Goal: Transaction & Acquisition: Purchase product/service

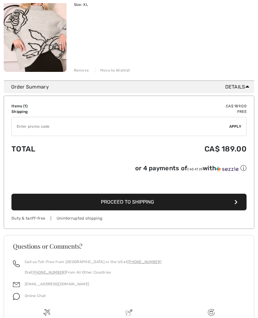
scroll to position [118, 0]
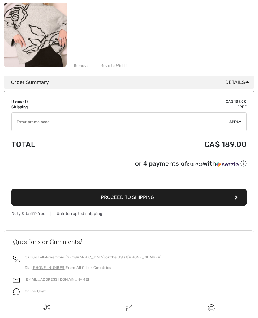
click at [233, 196] on button "Proceed to Shipping" at bounding box center [128, 197] width 235 height 17
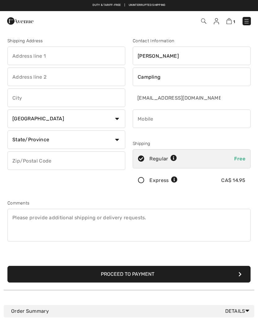
click at [170, 118] on input "phone" at bounding box center [191, 119] width 118 height 19
type input "3064259945"
click at [55, 51] on input "text" at bounding box center [66, 56] width 118 height 19
type input "Box 320"
click at [51, 98] on input "text" at bounding box center [66, 98] width 118 height 19
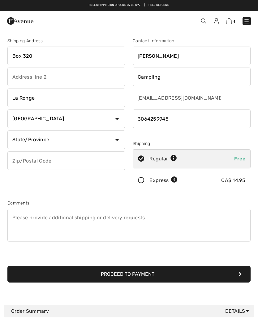
click at [118, 140] on select "State/Province Alberta British Columbia Manitoba New Brunswick Newfoundland and…" at bounding box center [66, 140] width 118 height 19
type input "La Ronge"
select select "SK"
click at [69, 162] on input "text" at bounding box center [66, 161] width 118 height 19
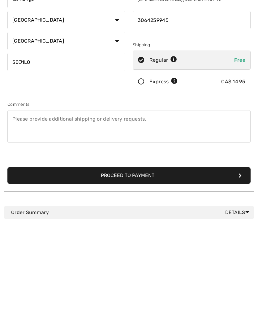
type input "S0J1L0"
click at [243, 266] on button "Proceed to Payment" at bounding box center [128, 274] width 243 height 17
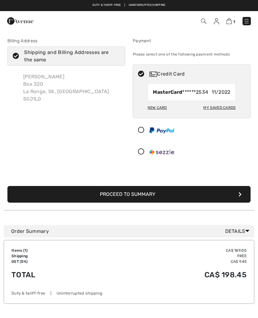
click at [221, 109] on div "My Saved Cards" at bounding box center [219, 108] width 32 height 10
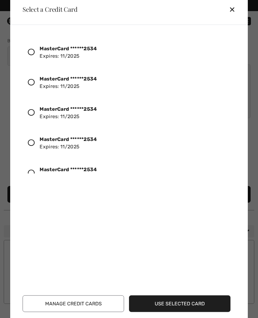
click at [71, 50] on strong "MasterCard ******2534" at bounding box center [68, 48] width 57 height 6
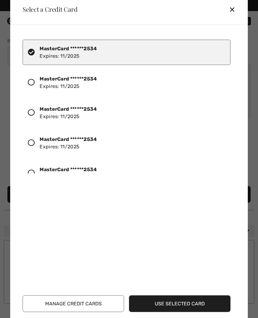
click at [82, 297] on button "Manage Credit Cards" at bounding box center [73, 303] width 101 height 17
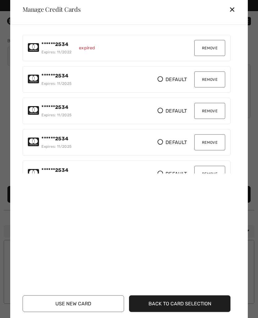
click at [212, 48] on button "Remove" at bounding box center [209, 48] width 31 height 16
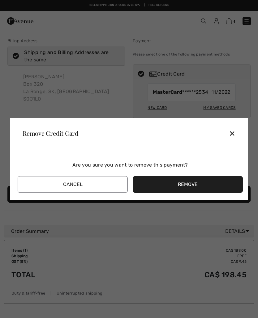
click at [197, 180] on button "Remove" at bounding box center [187, 184] width 110 height 17
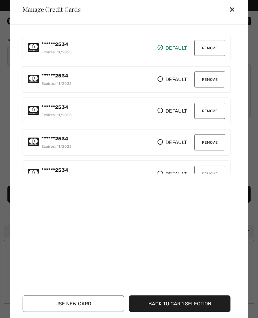
click at [215, 112] on button "Remove" at bounding box center [209, 111] width 31 height 16
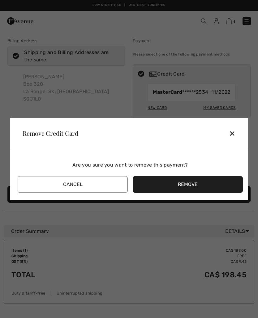
click at [200, 179] on button "Remove" at bounding box center [187, 184] width 110 height 17
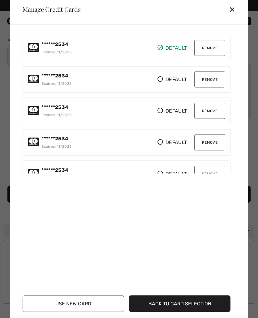
click at [217, 108] on button "Remove" at bounding box center [209, 111] width 31 height 16
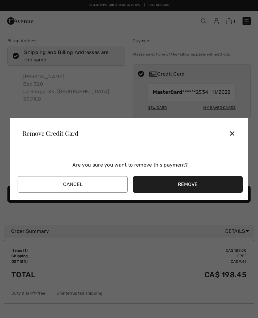
click at [202, 179] on button "Remove" at bounding box center [187, 184] width 110 height 17
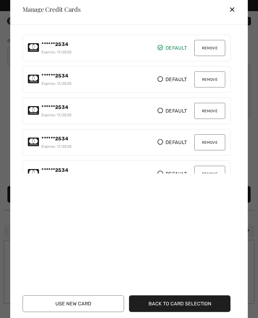
click at [216, 105] on button "Remove" at bounding box center [209, 111] width 31 height 16
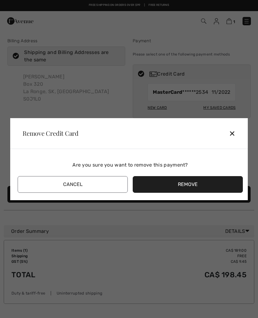
click at [194, 180] on button "Remove" at bounding box center [187, 184] width 110 height 17
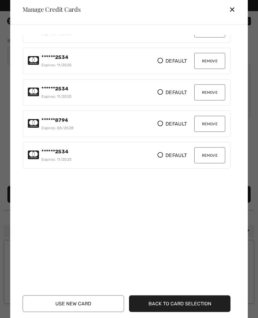
scroll to position [50, 0]
click at [213, 121] on button "Remove" at bounding box center [209, 124] width 31 height 16
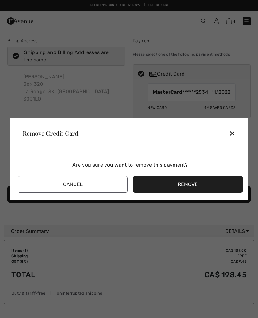
click at [191, 182] on button "Remove" at bounding box center [187, 184] width 110 height 17
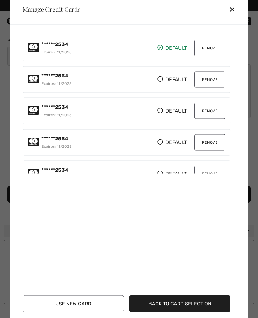
click at [216, 139] on button "Remove" at bounding box center [209, 142] width 31 height 16
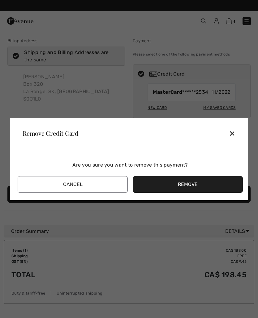
click at [199, 183] on button "Remove" at bounding box center [187, 184] width 110 height 17
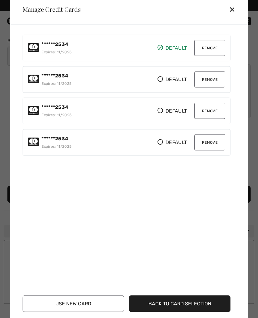
click at [215, 138] on button "Remove" at bounding box center [209, 142] width 31 height 16
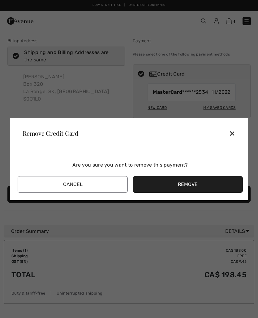
click at [200, 182] on button "Remove" at bounding box center [187, 184] width 110 height 17
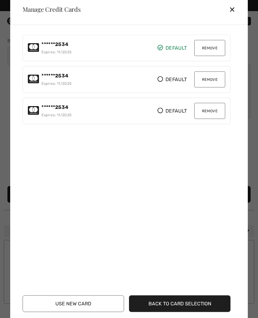
click at [212, 108] on button "Remove" at bounding box center [209, 111] width 31 height 16
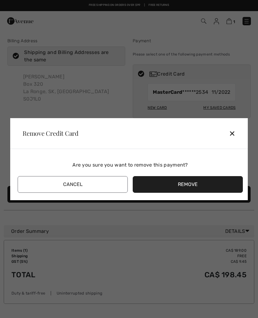
click at [195, 182] on button "Remove" at bounding box center [187, 184] width 110 height 17
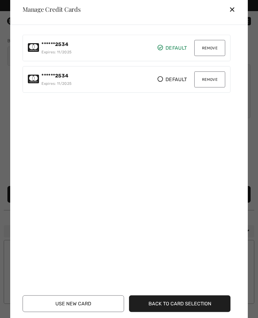
click at [65, 46] on strong "******2534" at bounding box center [54, 44] width 27 height 6
click at [53, 48] on div "******2534 Expires: 11/2025" at bounding box center [56, 47] width 30 height 15
click at [235, 11] on div "✕" at bounding box center [233, 9] width 11 height 13
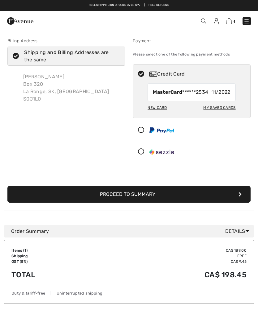
click at [225, 108] on div "My Saved Cards" at bounding box center [219, 108] width 32 height 10
radio input "true"
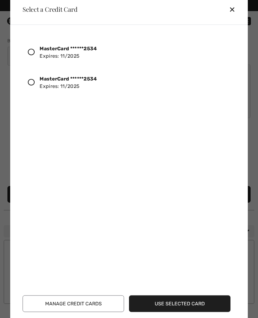
click at [73, 52] on div "MasterCard ******2534 Expires: 11/2025" at bounding box center [68, 52] width 57 height 15
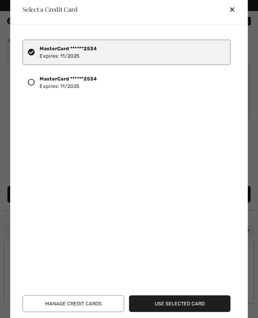
click at [189, 298] on button "Use Selected Card" at bounding box center [179, 303] width 101 height 17
click at [186, 300] on button "Use Selected Card" at bounding box center [179, 303] width 101 height 17
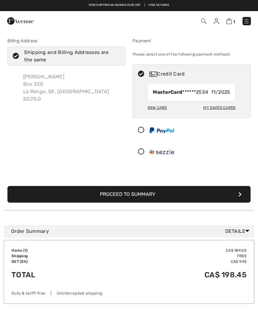
click at [239, 195] on icon "submit" at bounding box center [239, 194] width 3 height 5
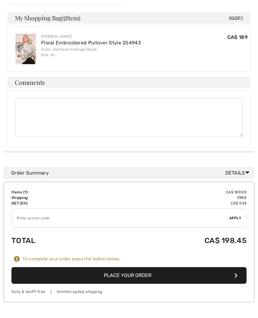
scroll to position [176, 0]
click at [236, 275] on icon "button" at bounding box center [235, 275] width 3 height 5
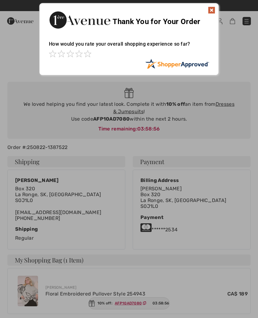
click at [208, 13] on img at bounding box center [210, 9] width 7 height 7
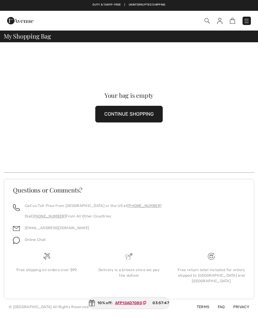
click at [129, 316] on body "We value your privacy We use cookies to enhance your browsing experience, serve…" at bounding box center [129, 159] width 258 height 318
click at [136, 109] on button "CONTINUE SHOPPING" at bounding box center [128, 114] width 67 height 17
click at [132, 117] on button "CONTINUE SHOPPING" at bounding box center [128, 114] width 67 height 17
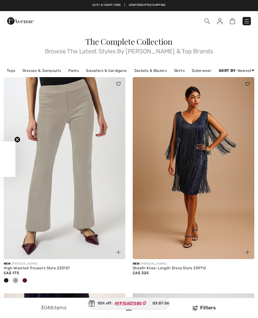
checkbox input "true"
click at [249, 16] on div "Checkout" at bounding box center [181, 21] width 147 height 13
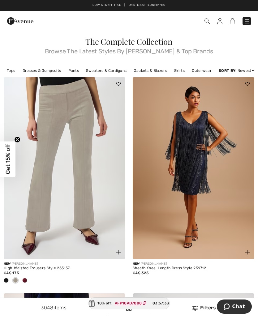
click at [246, 24] on img at bounding box center [246, 21] width 6 height 6
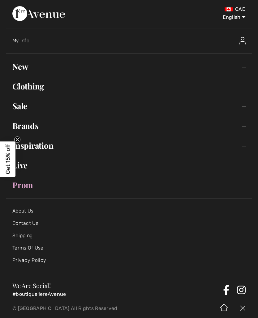
click at [36, 125] on link "Brands Open submenu" at bounding box center [128, 126] width 245 height 14
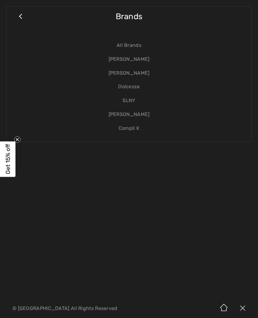
click at [132, 61] on link "[PERSON_NAME]" at bounding box center [129, 59] width 232 height 14
click at [132, 59] on link "[PERSON_NAME]" at bounding box center [129, 59] width 232 height 14
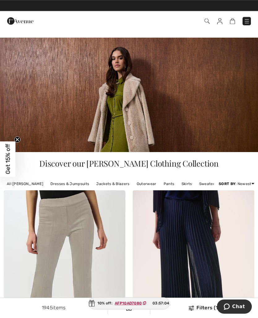
click at [196, 188] on link "Sweaters & Cardigans" at bounding box center [219, 184] width 47 height 8
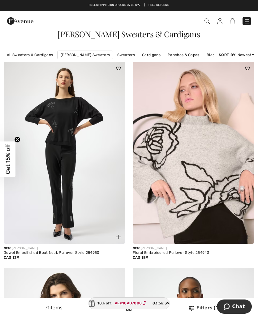
click at [74, 131] on img at bounding box center [64, 153] width 121 height 182
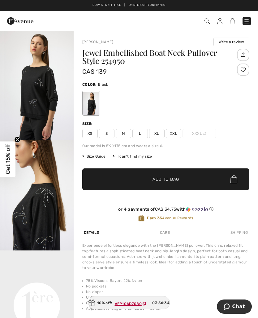
click at [157, 136] on span "XL" at bounding box center [156, 133] width 15 height 9
click at [140, 135] on span "L" at bounding box center [139, 133] width 15 height 9
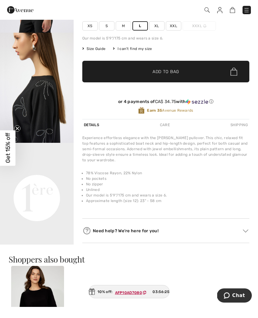
scroll to position [108, 0]
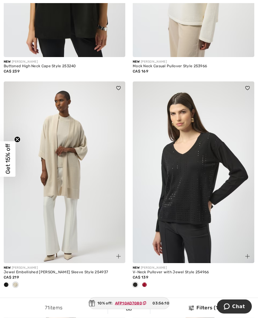
scroll to position [393, 0]
click at [81, 176] on img at bounding box center [64, 173] width 121 height 182
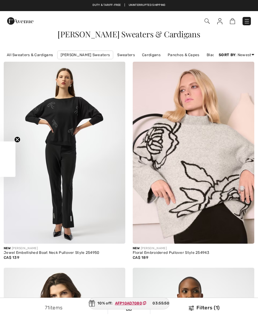
scroll to position [404, 0]
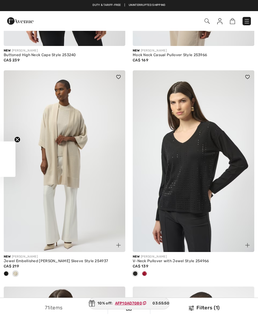
checkbox input "true"
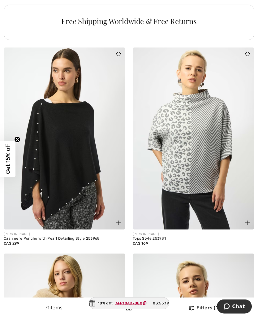
scroll to position [2658, 0]
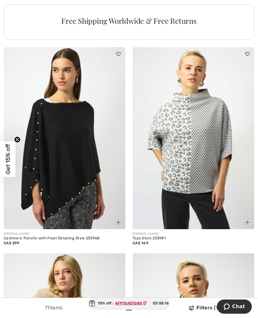
click at [72, 158] on img at bounding box center [64, 138] width 121 height 182
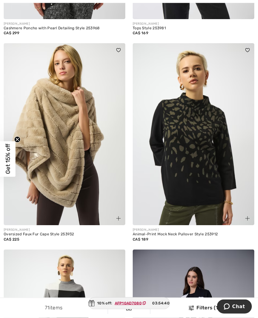
scroll to position [2868, 0]
click at [206, 155] on img at bounding box center [192, 134] width 121 height 182
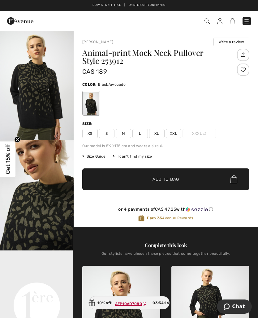
click at [159, 134] on span "XL" at bounding box center [156, 133] width 15 height 9
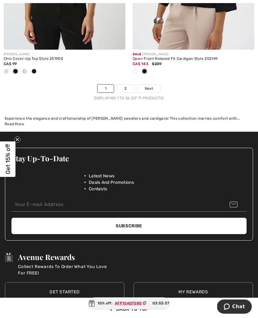
scroll to position [3888, 0]
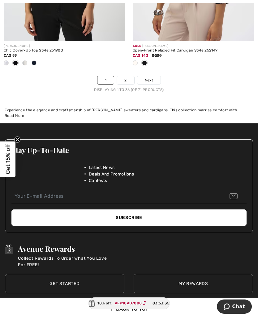
click at [129, 84] on link "2" at bounding box center [125, 80] width 17 height 8
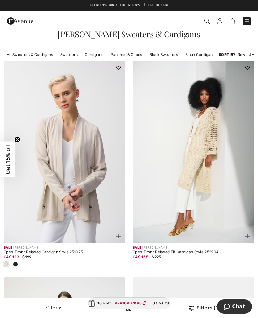
click at [89, 187] on img at bounding box center [64, 152] width 121 height 182
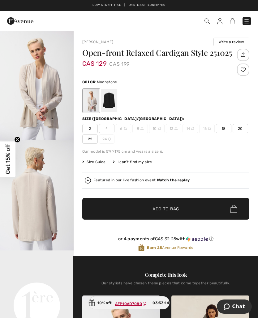
click at [113, 102] on div at bounding box center [109, 100] width 16 height 23
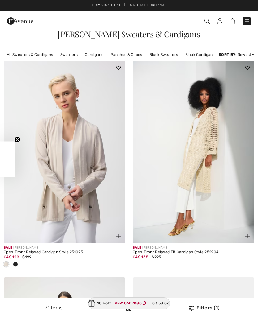
checkbox input "true"
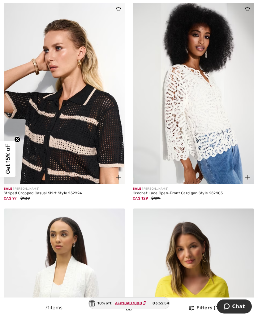
scroll to position [482, 0]
click at [91, 142] on img at bounding box center [64, 93] width 121 height 182
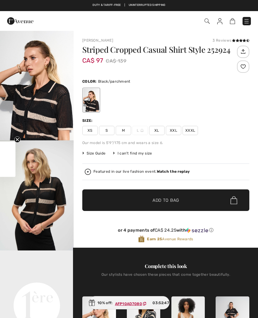
checkbox input "true"
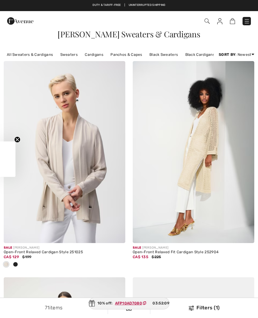
scroll to position [493, 0]
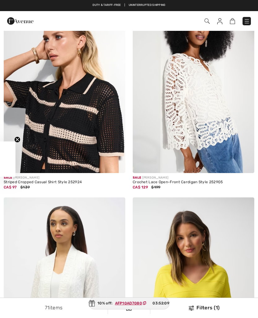
checkbox input "true"
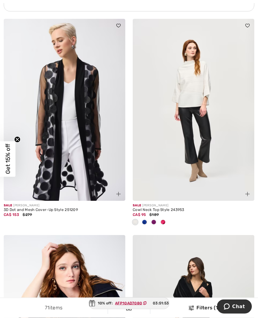
scroll to position [1354, 0]
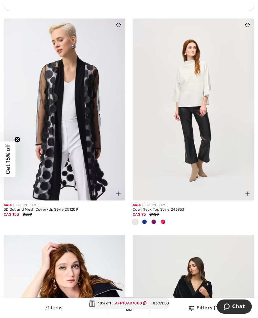
click at [197, 99] on img at bounding box center [192, 110] width 121 height 182
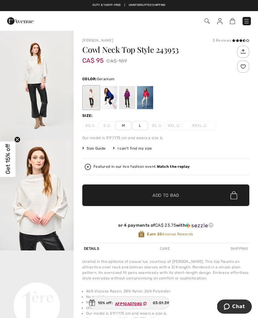
click at [148, 99] on div at bounding box center [145, 97] width 16 height 23
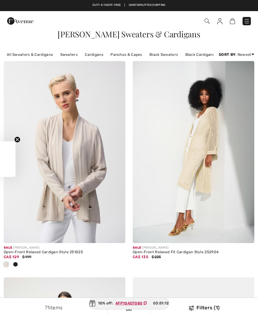
scroll to position [1366, 0]
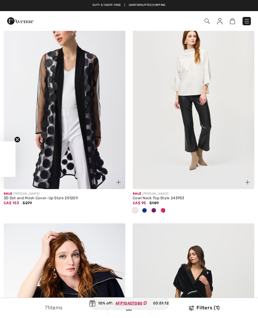
checkbox input "true"
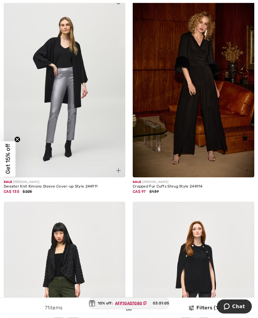
scroll to position [2017, 0]
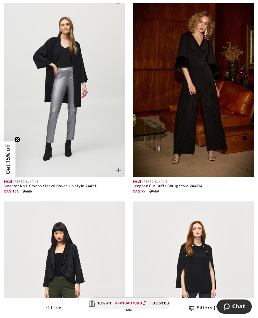
click at [78, 80] on img at bounding box center [64, 86] width 121 height 182
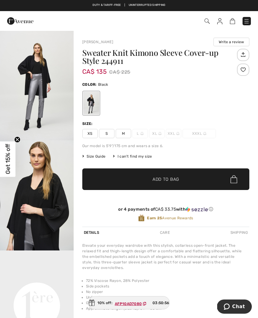
click at [56, 206] on img "2 / 5" at bounding box center [36, 195] width 73 height 110
